Goal: Use online tool/utility: Utilize a website feature to perform a specific function

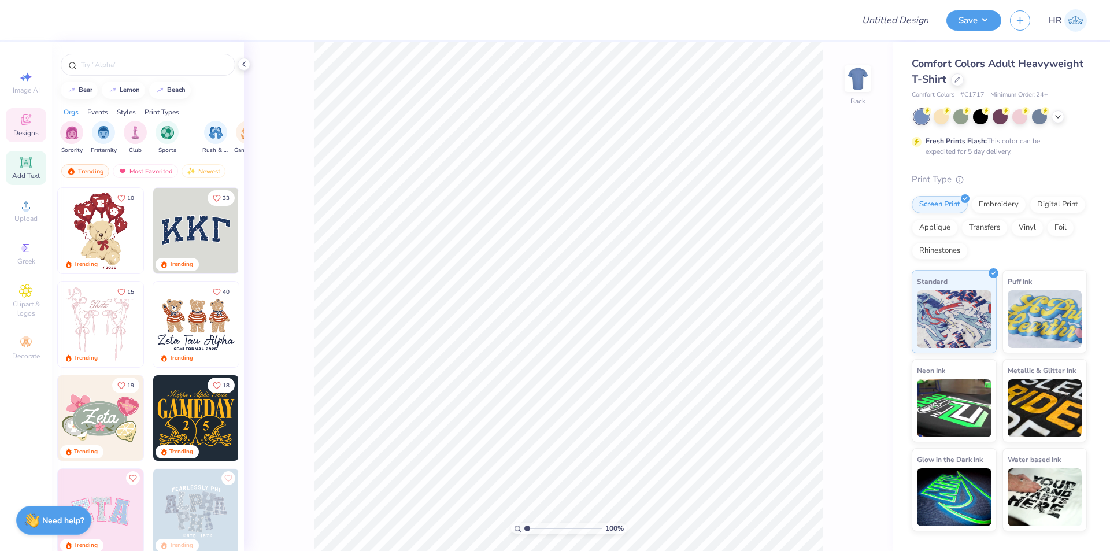
click at [19, 172] on span "Add Text" at bounding box center [26, 175] width 28 height 9
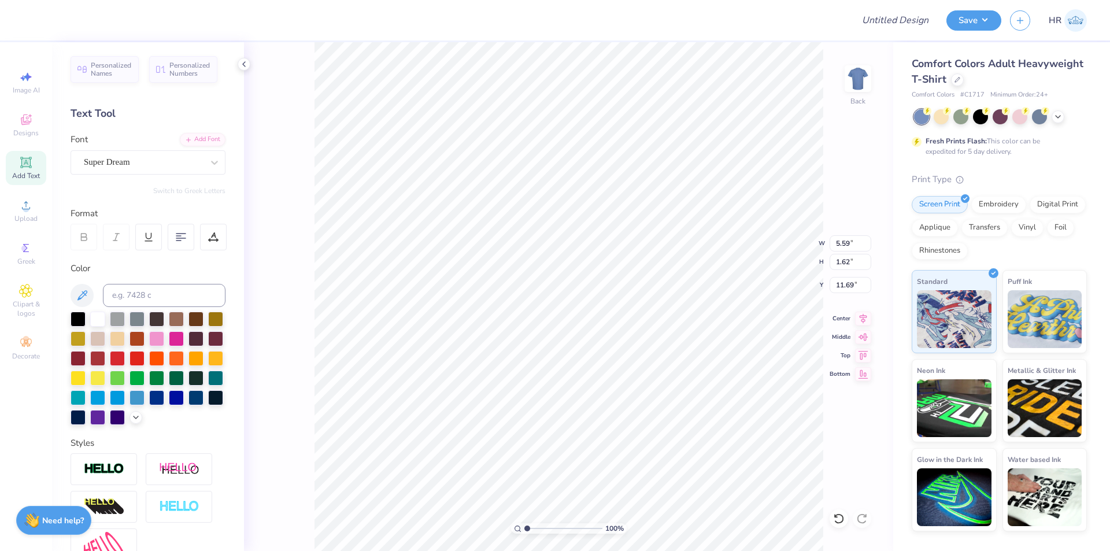
scroll to position [10, 2]
click at [105, 71] on span "Personalized Names" at bounding box center [111, 68] width 41 height 16
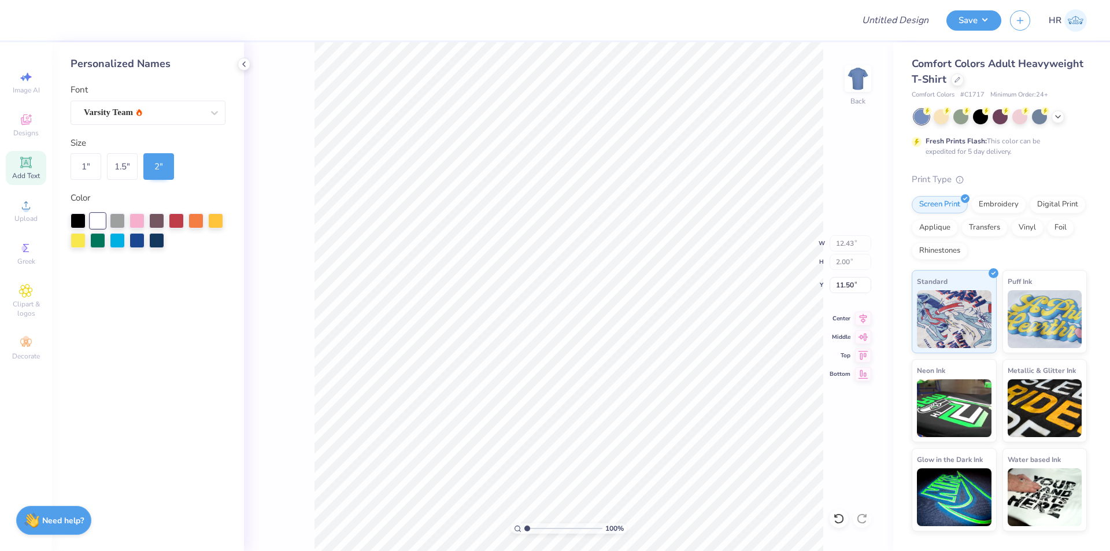
type input "12.43"
type input "2.00"
type input "3.00"
click at [23, 174] on span "Add Text" at bounding box center [26, 175] width 28 height 9
type input "5.59"
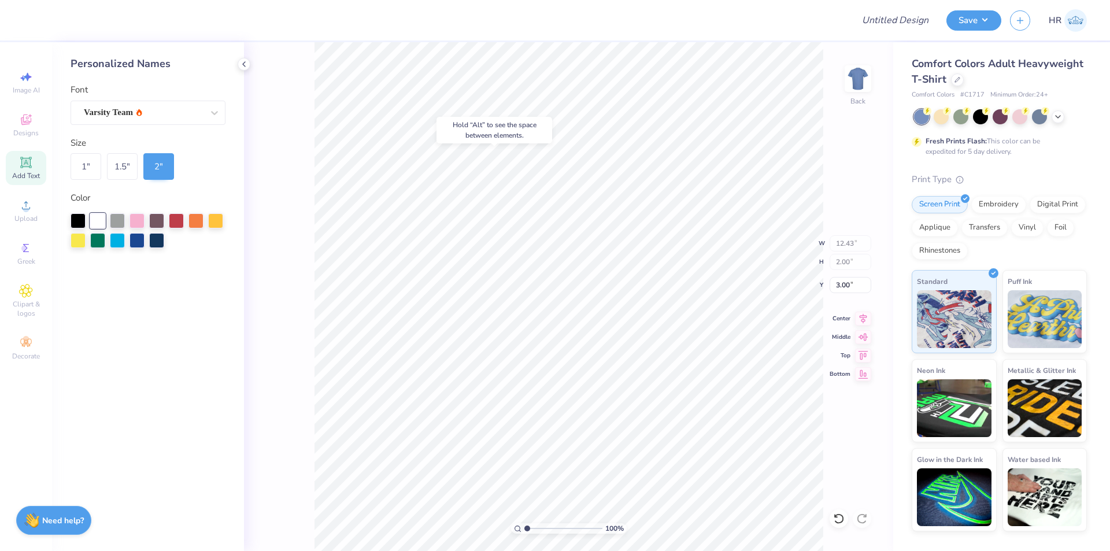
type input "1.62"
type input "11.69"
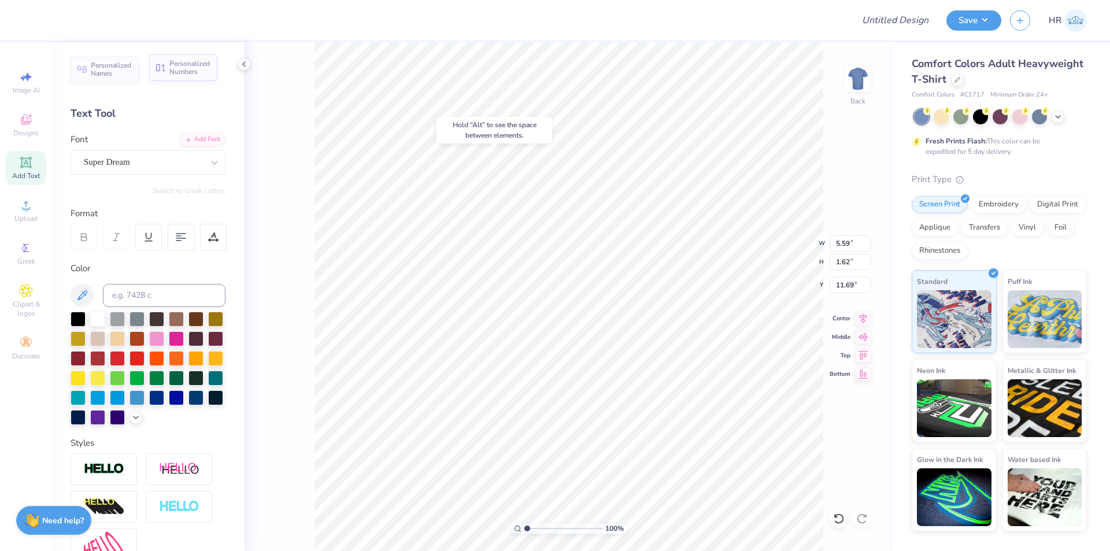
click at [185, 68] on span "Personalized Numbers" at bounding box center [189, 68] width 41 height 16
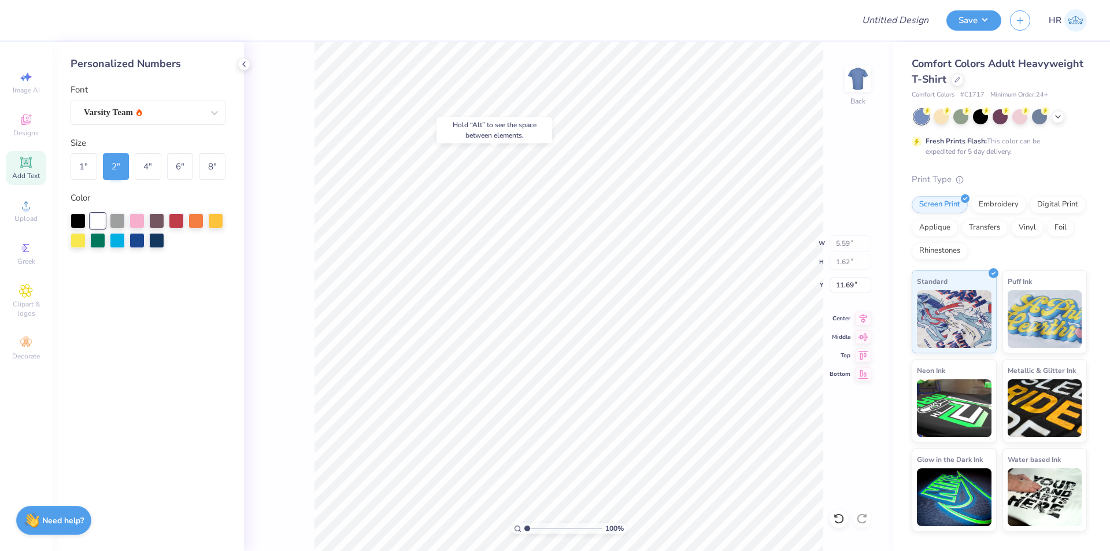
type input "2.78"
type input "2.00"
type input "6.63"
type input "10.98"
click at [152, 109] on div "Varsity Team" at bounding box center [143, 112] width 121 height 18
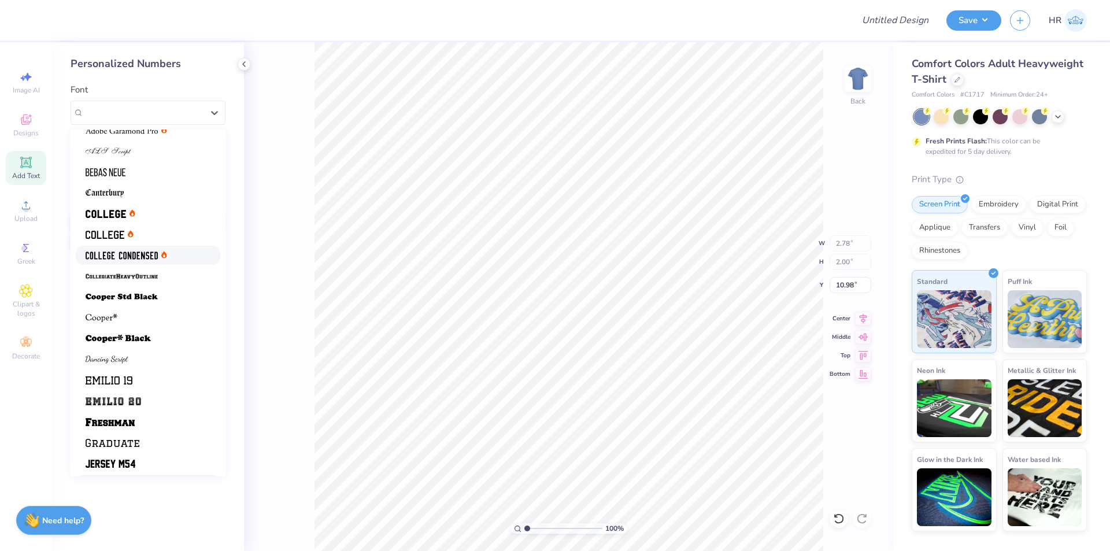
scroll to position [0, 0]
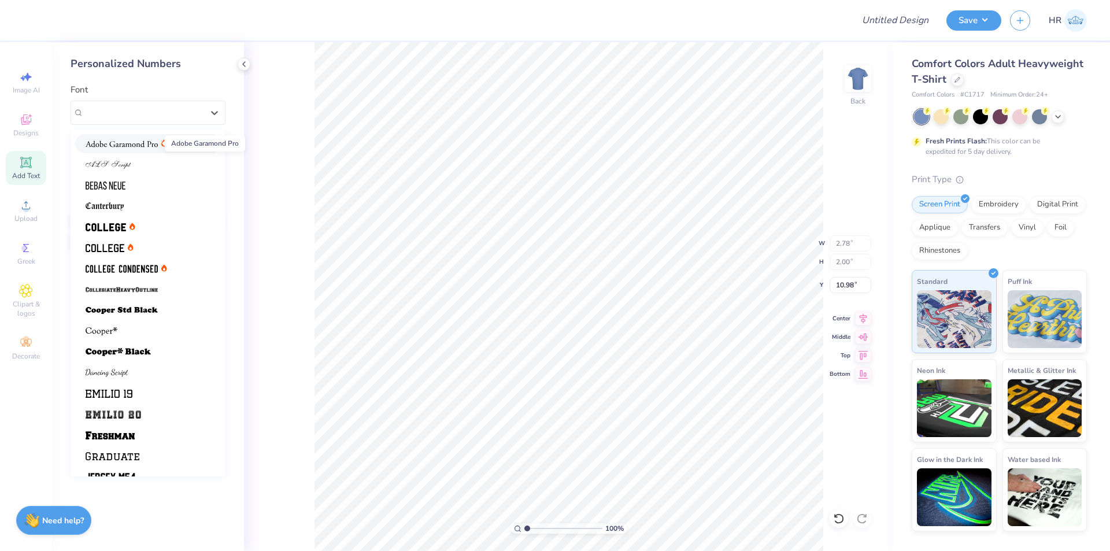
click at [109, 141] on img at bounding box center [122, 144] width 72 height 8
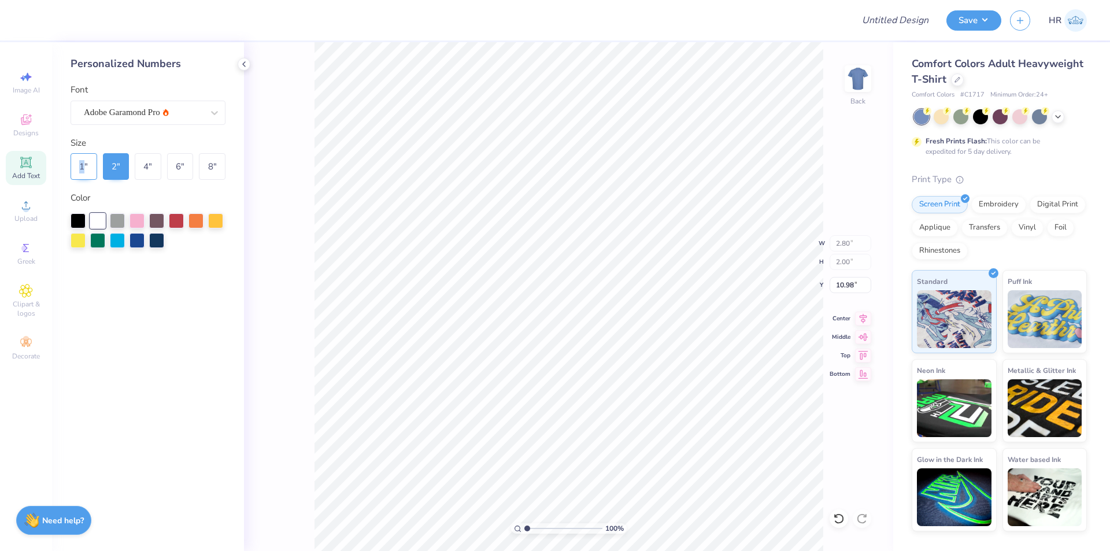
click at [79, 179] on div "1 "" at bounding box center [84, 166] width 27 height 27
type input "1.40"
type input "1.00"
type input "11.48"
click at [125, 166] on div "2 "" at bounding box center [116, 166] width 27 height 27
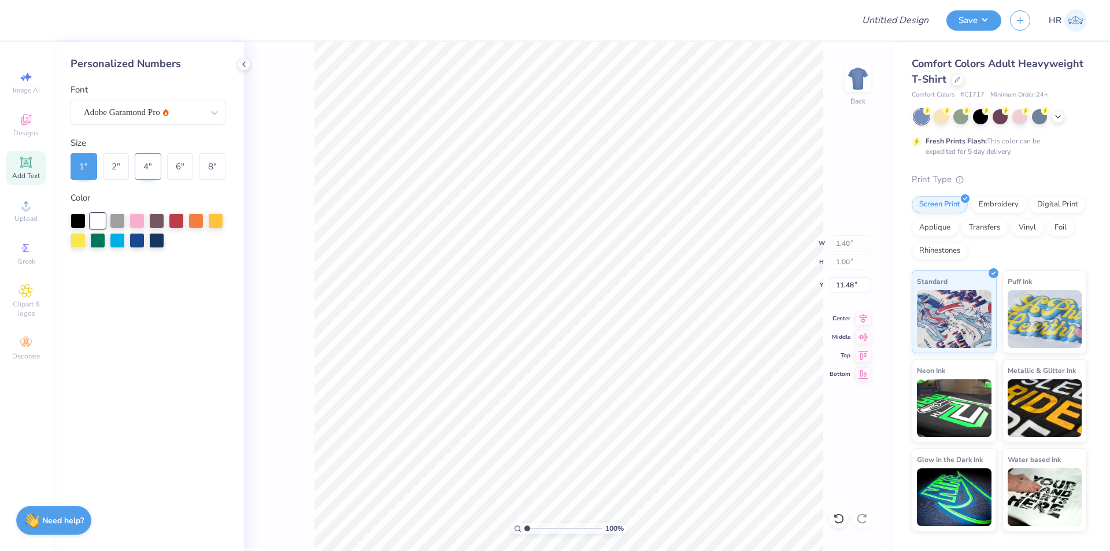
type input "2.80"
type input "2.00"
type input "10.98"
click at [158, 168] on div "4 "" at bounding box center [148, 166] width 27 height 27
type input "5.59"
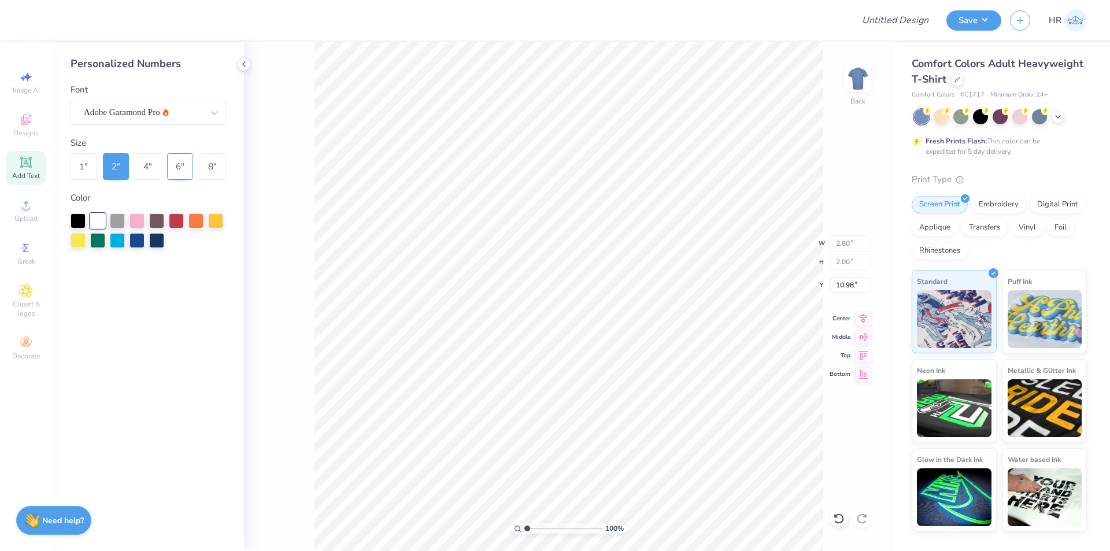
type input "4.00"
type input "9.98"
click at [187, 166] on div "6 "" at bounding box center [180, 166] width 27 height 27
type input "8.39"
type input "6.00"
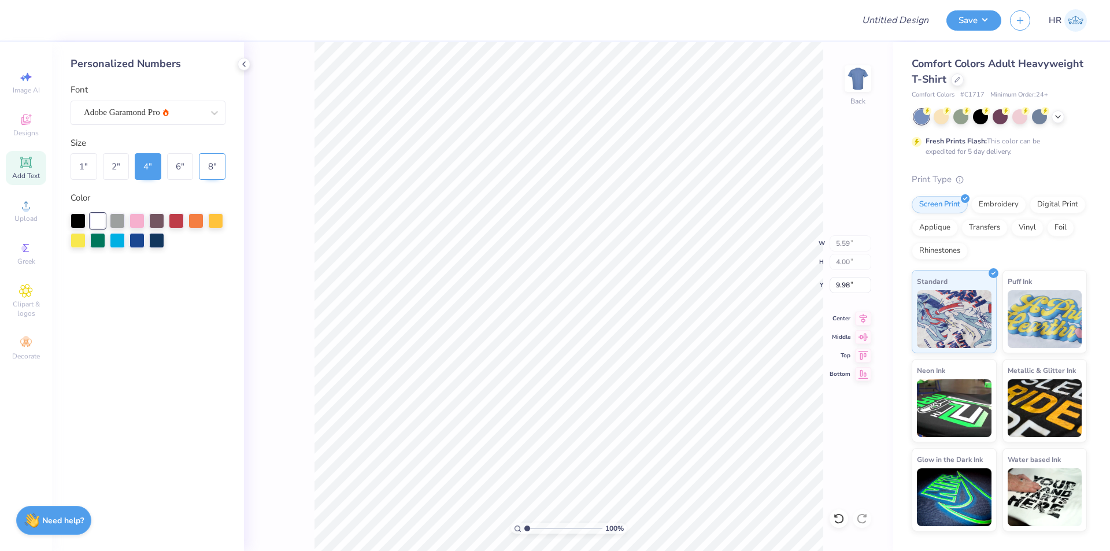
type input "8.98"
click at [220, 165] on div "8 "" at bounding box center [212, 166] width 27 height 27
type input "11.18"
type input "8.00"
type input "7.98"
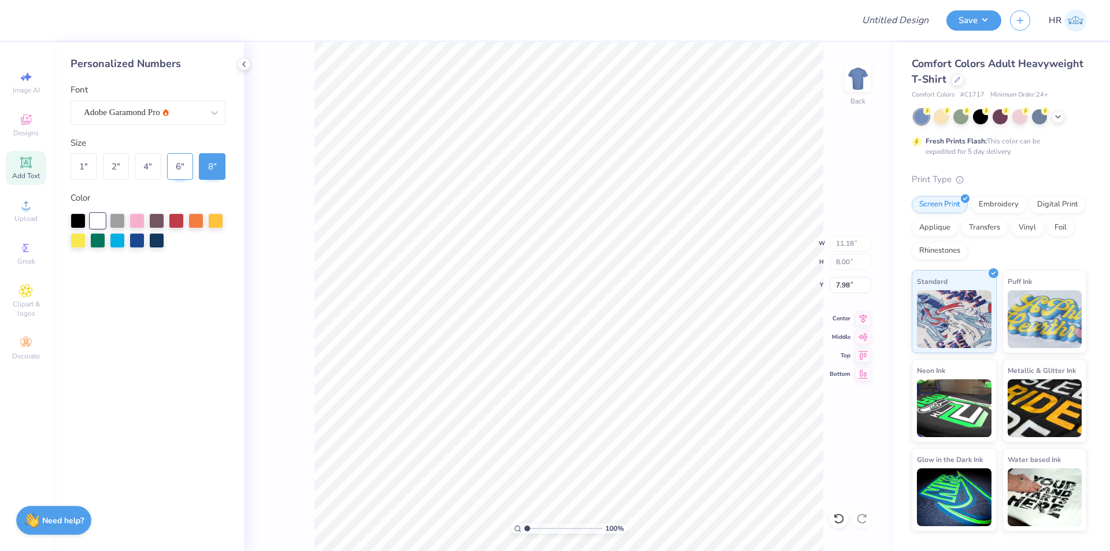
click at [180, 169] on div "6 "" at bounding box center [180, 166] width 27 height 27
type input "8.39"
type input "6.00"
type input "8.98"
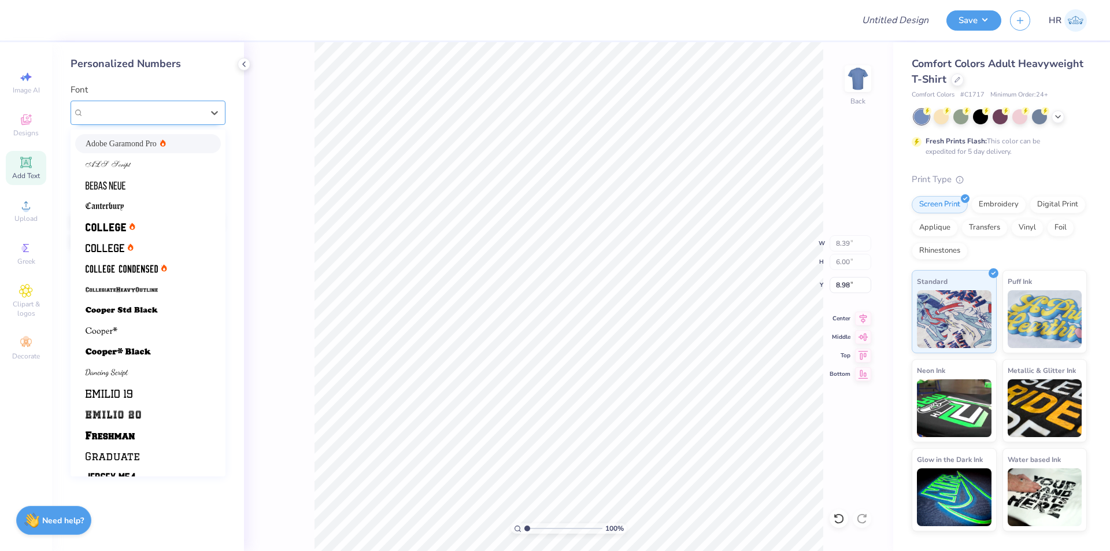
click at [155, 115] on div "Adobe Garamond Pro" at bounding box center [143, 112] width 121 height 18
click at [128, 166] on img at bounding box center [109, 165] width 46 height 8
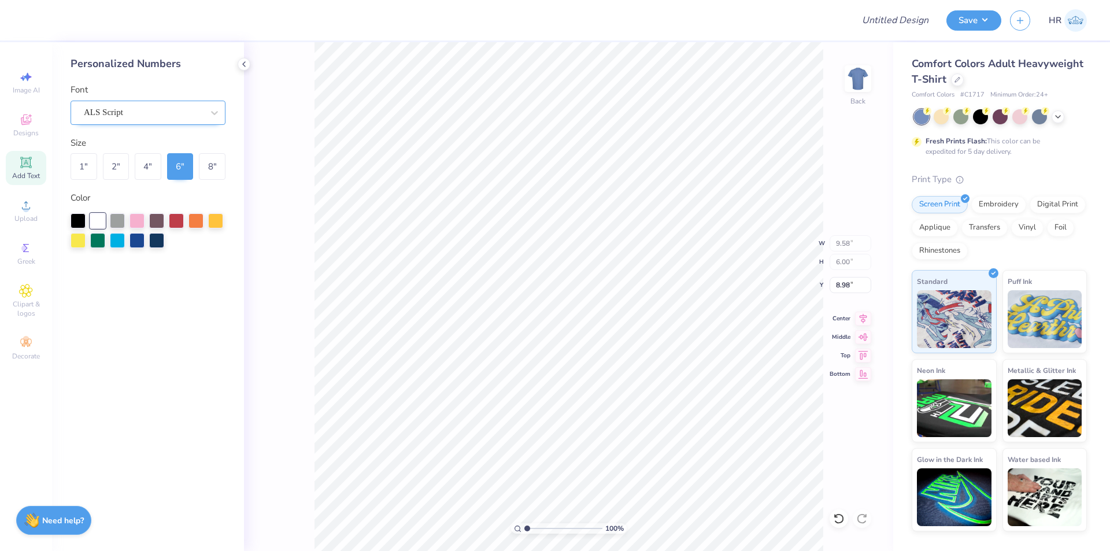
click at [138, 117] on div "ALS Script" at bounding box center [143, 112] width 121 height 18
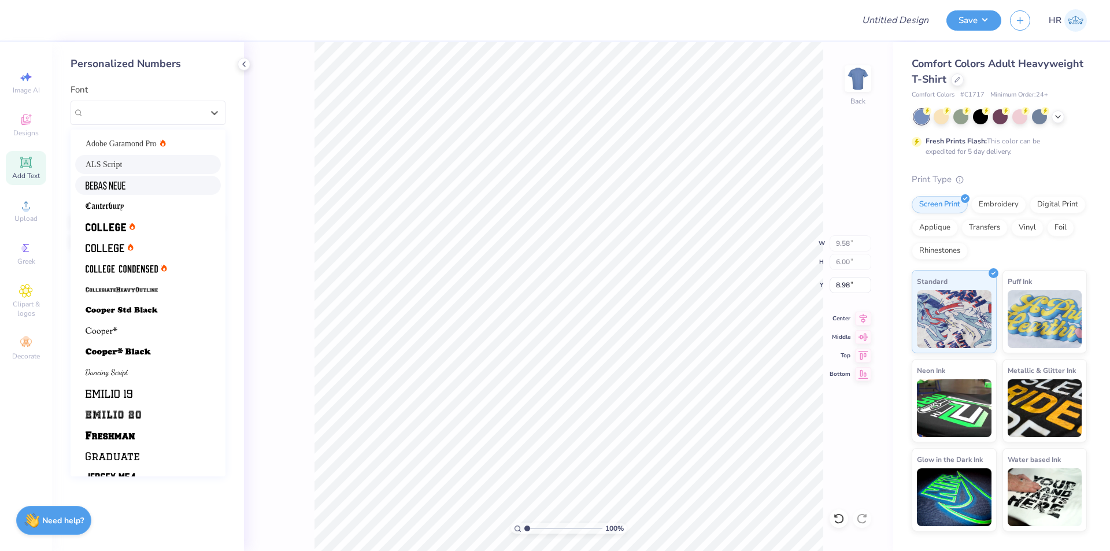
click at [138, 179] on div at bounding box center [148, 185] width 125 height 12
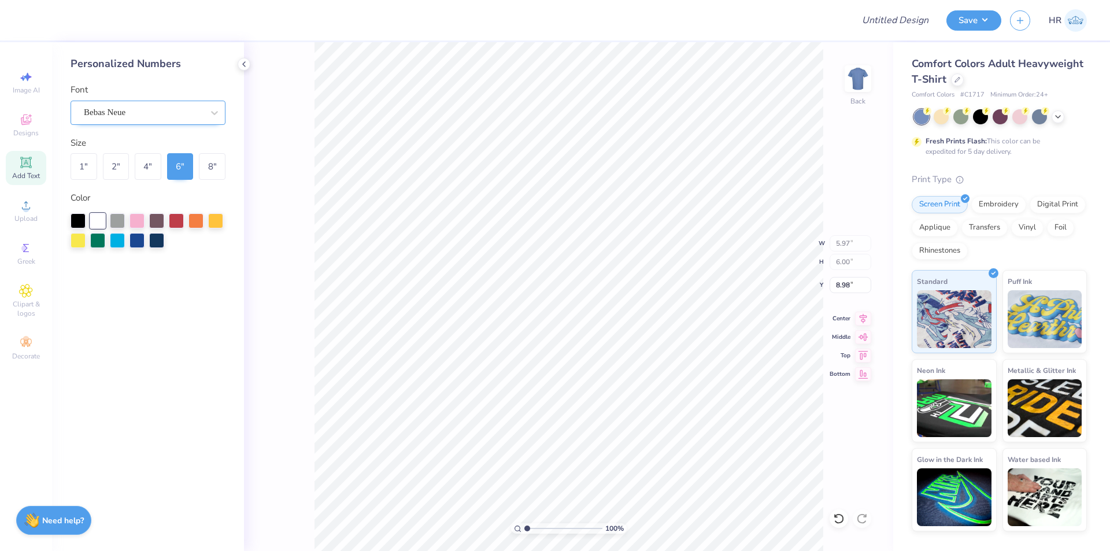
click at [148, 110] on div "Bebas Neue" at bounding box center [143, 112] width 121 height 18
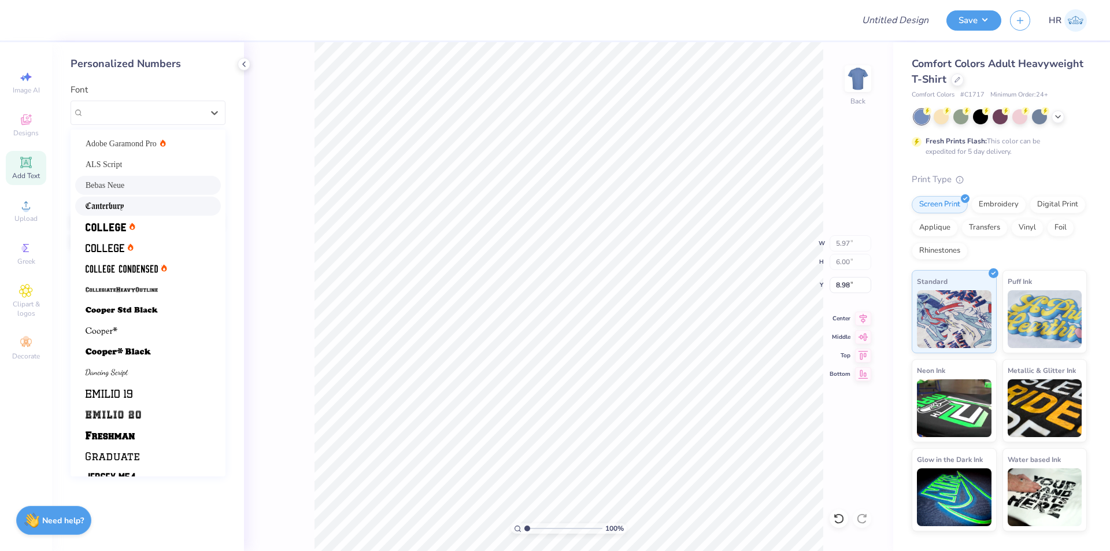
click at [142, 200] on div at bounding box center [148, 206] width 125 height 12
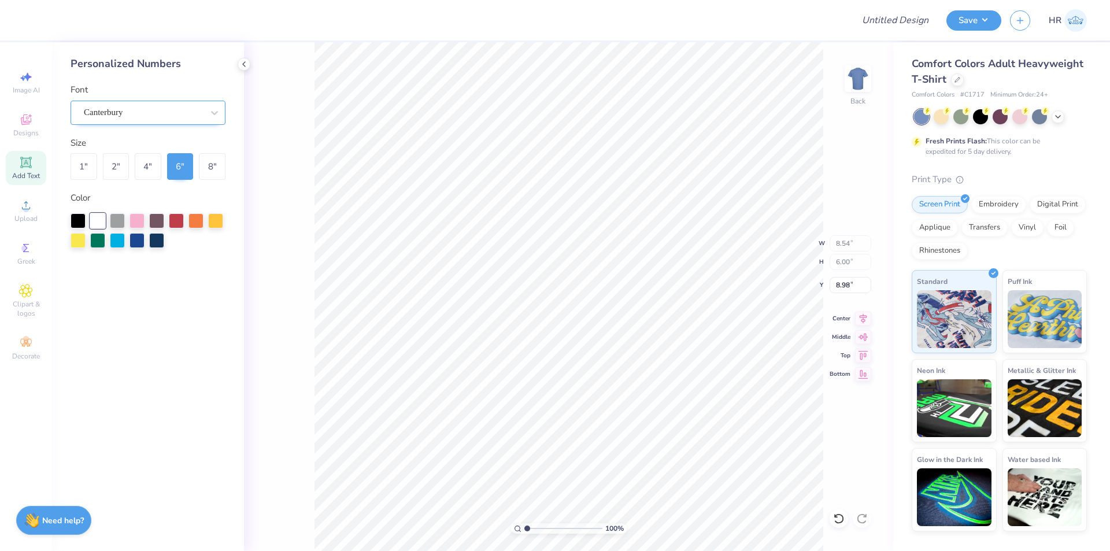
click at [137, 106] on div "Canterbury" at bounding box center [143, 112] width 121 height 18
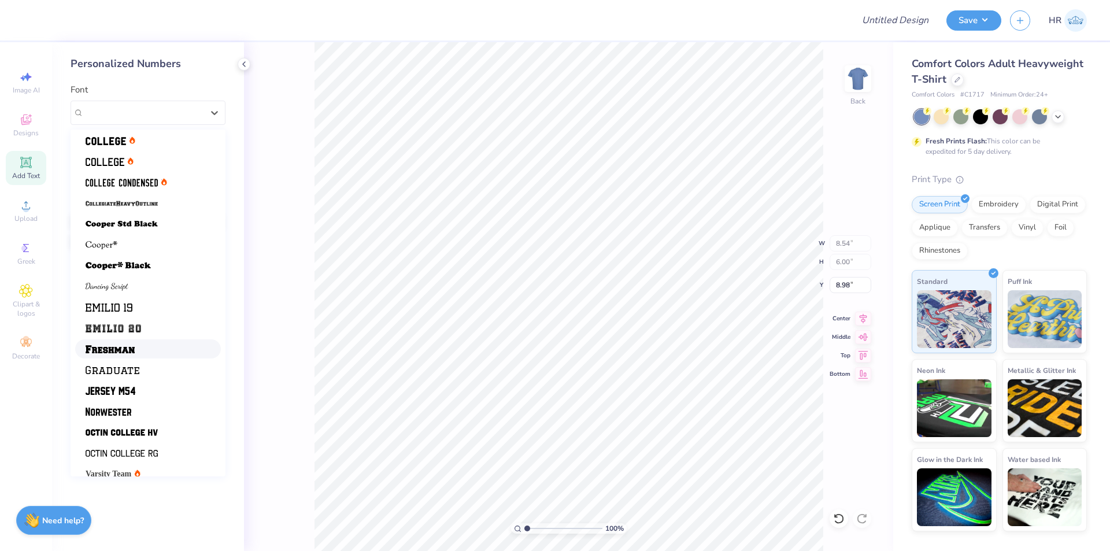
scroll to position [98, 0]
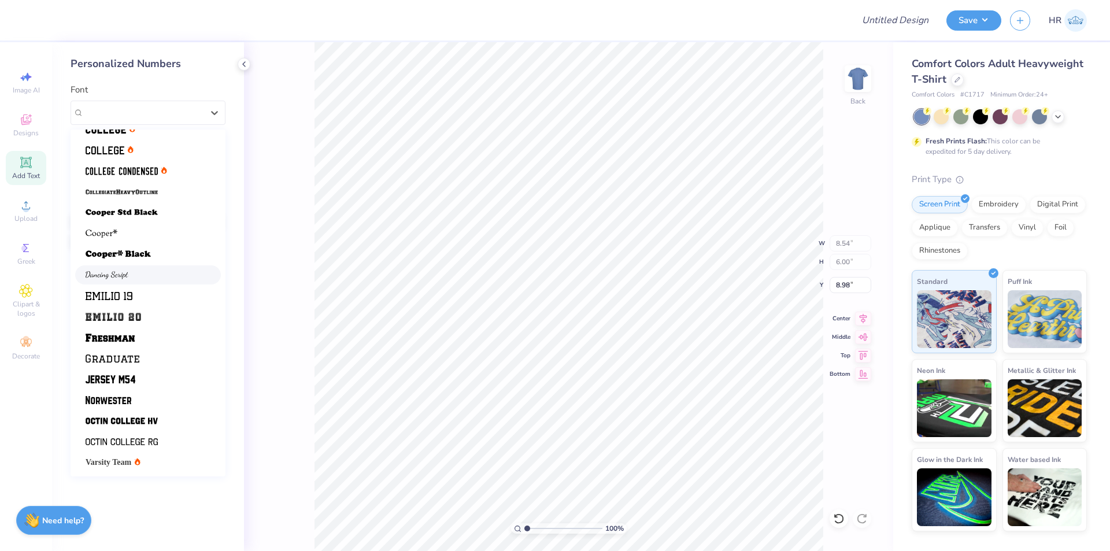
click at [125, 265] on div at bounding box center [148, 274] width 146 height 19
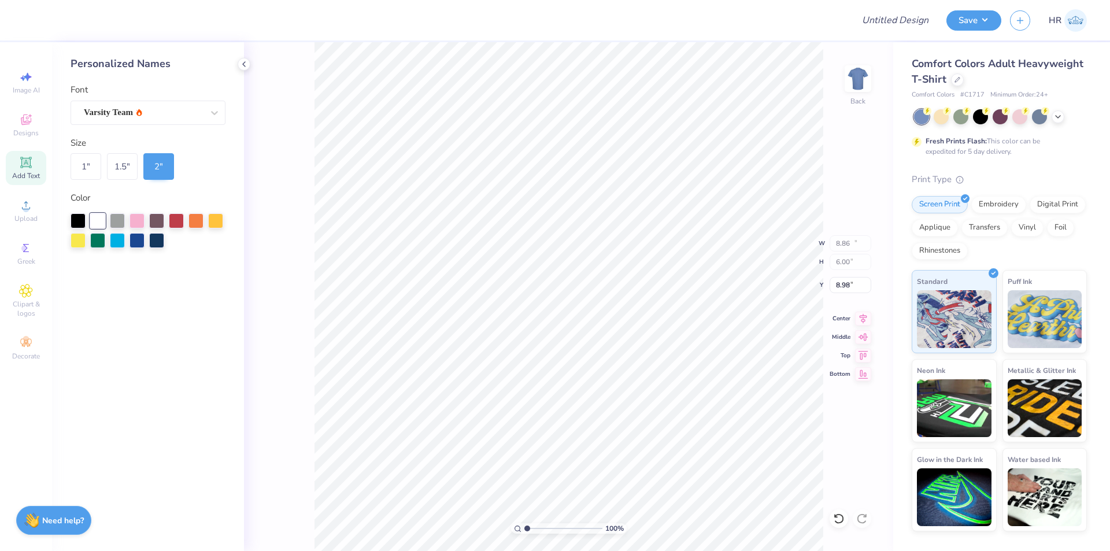
type input "12.43"
type input "2.00"
type input "3.00"
click at [160, 242] on div at bounding box center [156, 239] width 15 height 15
click at [153, 241] on div at bounding box center [156, 239] width 15 height 15
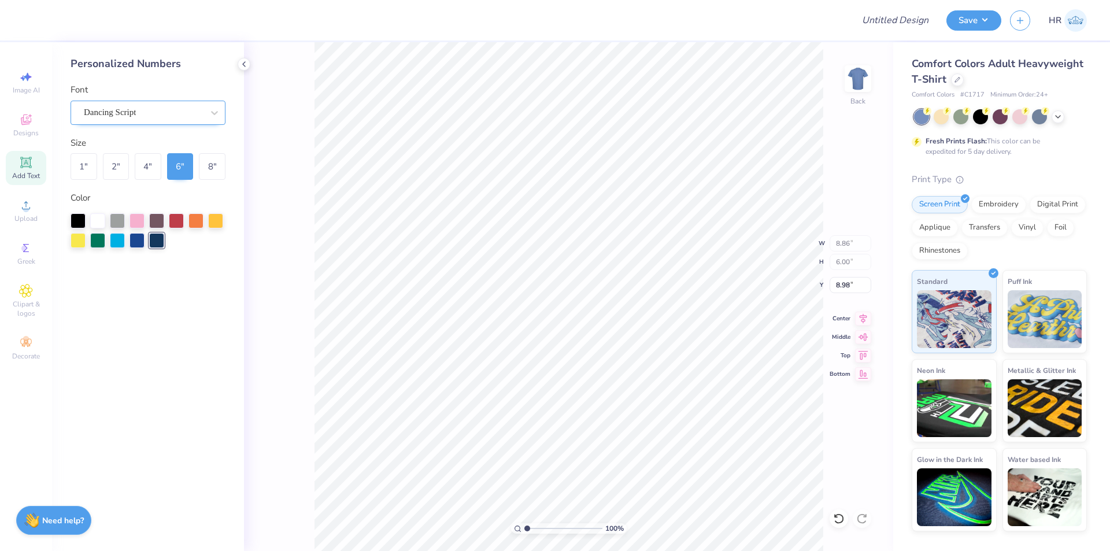
click at [188, 108] on div "Dancing Script" at bounding box center [143, 112] width 121 height 18
click at [205, 92] on div "Font Dancing Script" at bounding box center [148, 104] width 155 height 42
click at [186, 114] on div "Dancing Script" at bounding box center [143, 112] width 121 height 18
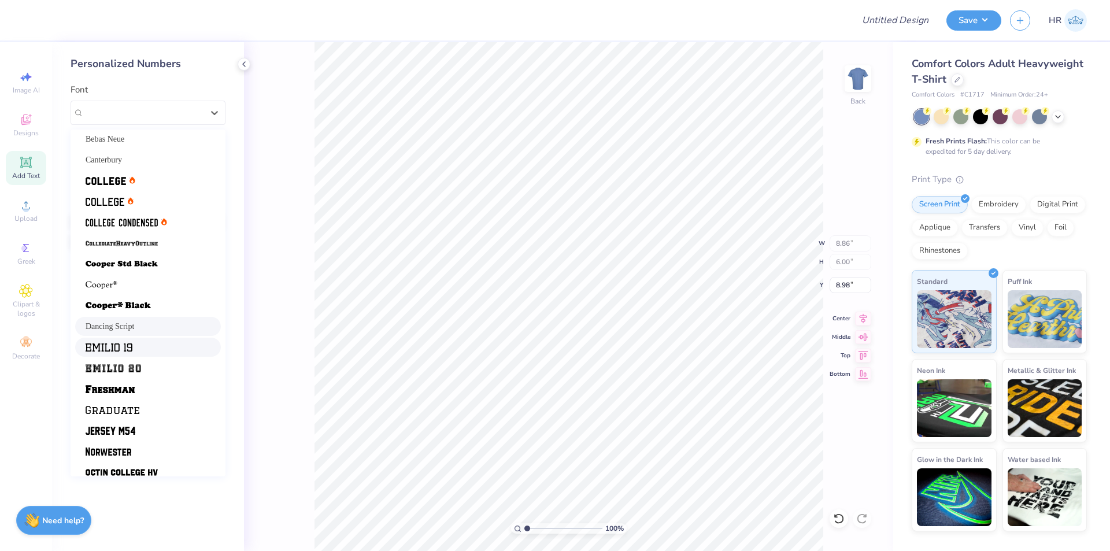
scroll to position [0, 0]
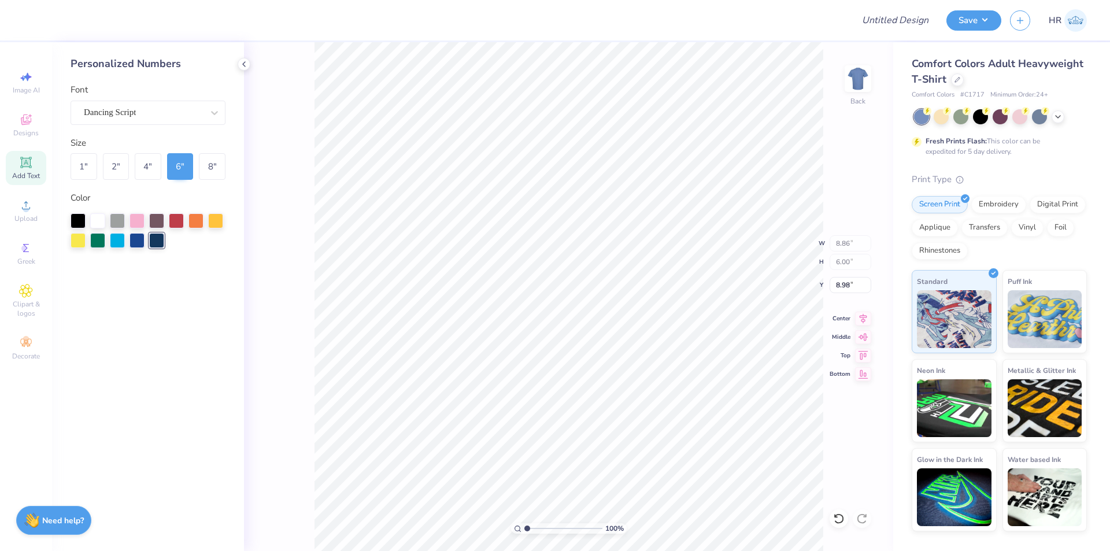
type input "6.11"
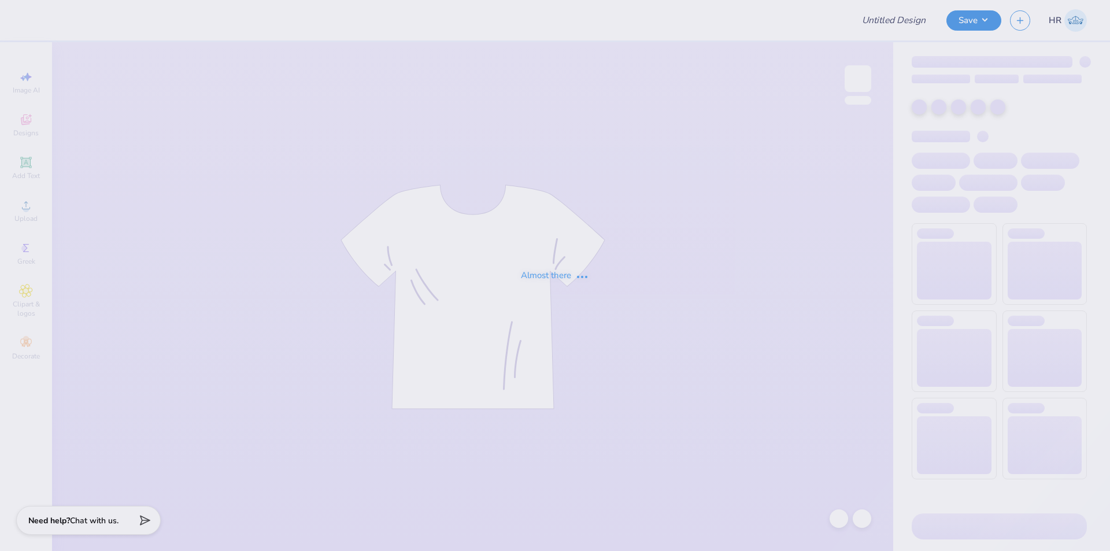
type input "Training - Ticket Activities 5"
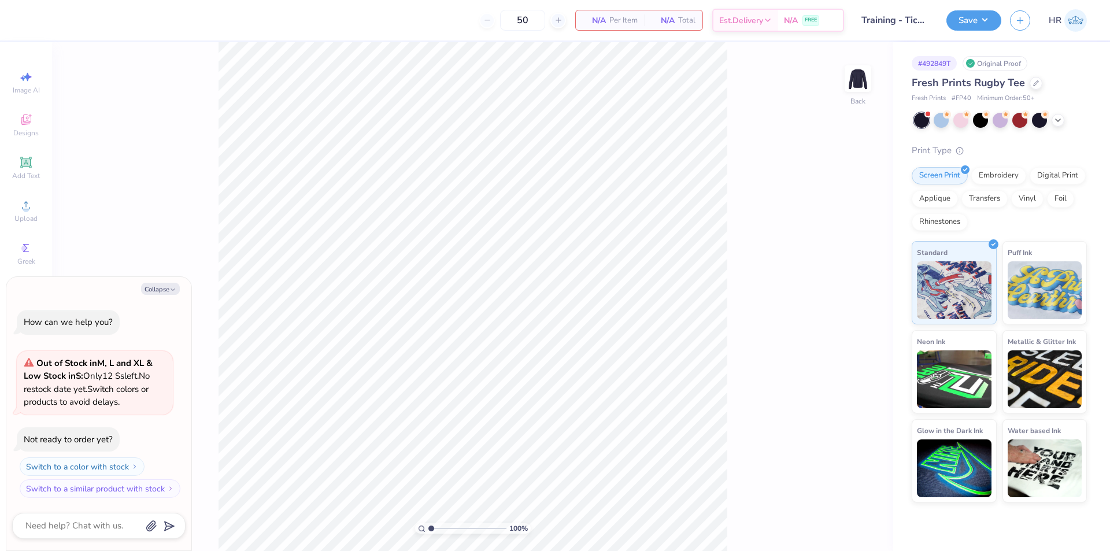
type textarea "x"
type input "2.01445811466782"
type textarea "x"
type input "1"
type textarea "x"
